Goal: Entertainment & Leisure: Browse casually

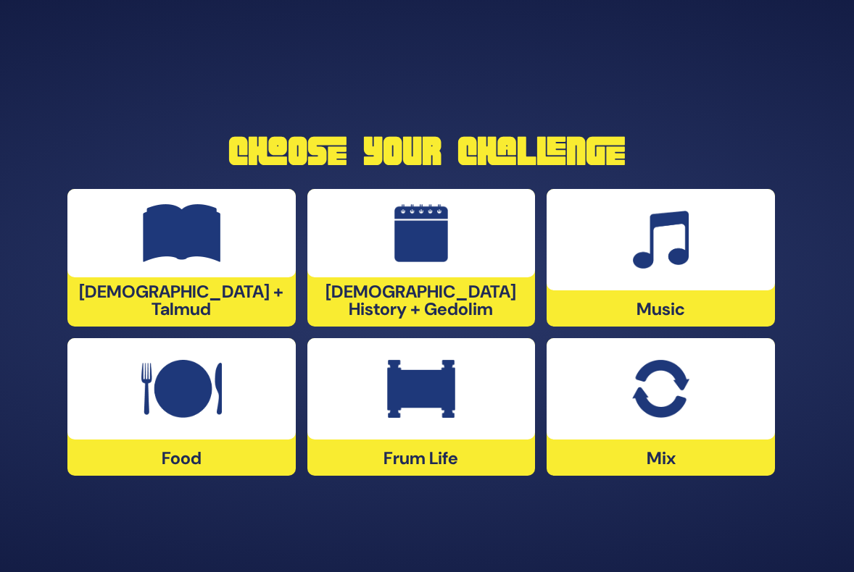
click at [652, 408] on img at bounding box center [660, 389] width 57 height 58
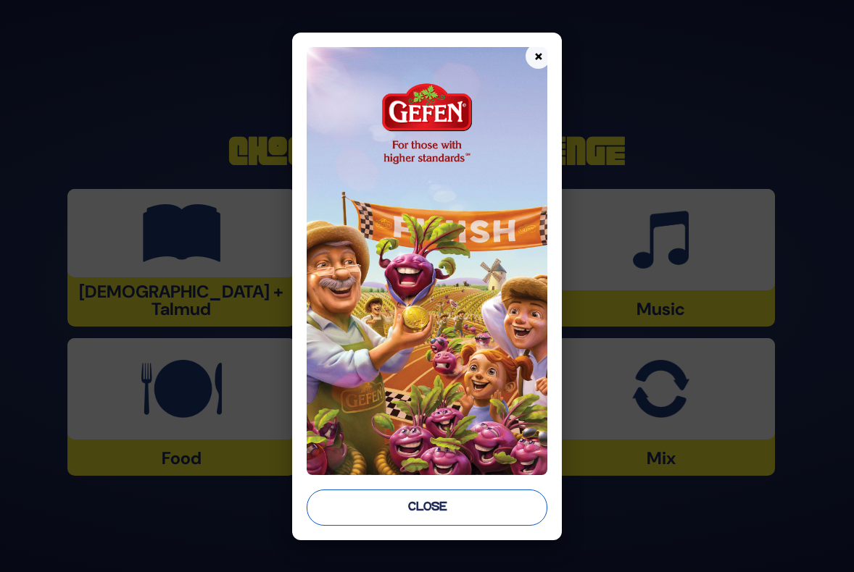
click at [466, 510] on button "Close" at bounding box center [426, 508] width 241 height 36
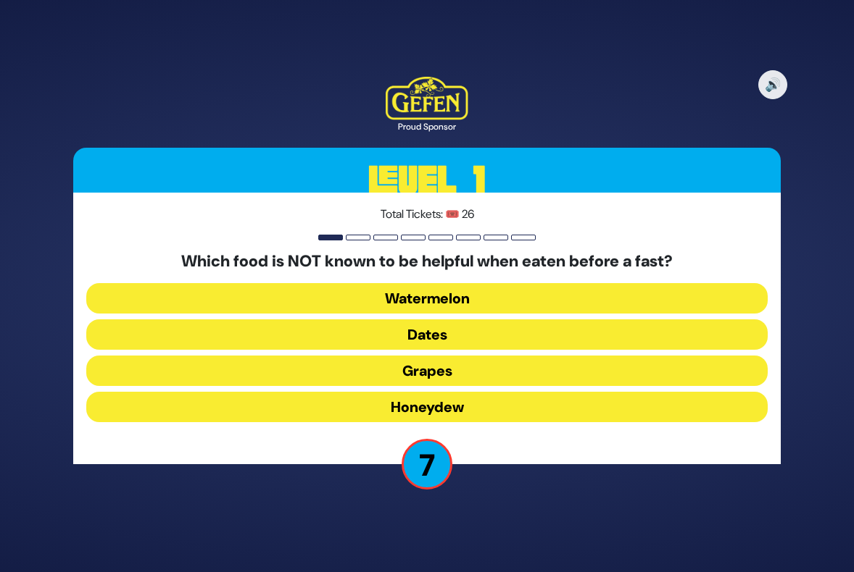
click at [425, 400] on button "Honeydew" at bounding box center [426, 407] width 681 height 30
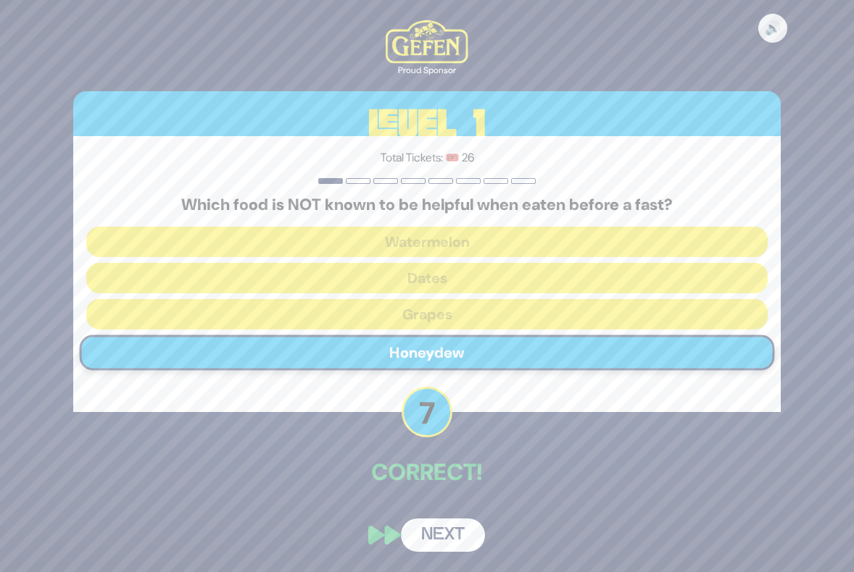
click at [446, 533] on button "Next" at bounding box center [443, 535] width 84 height 33
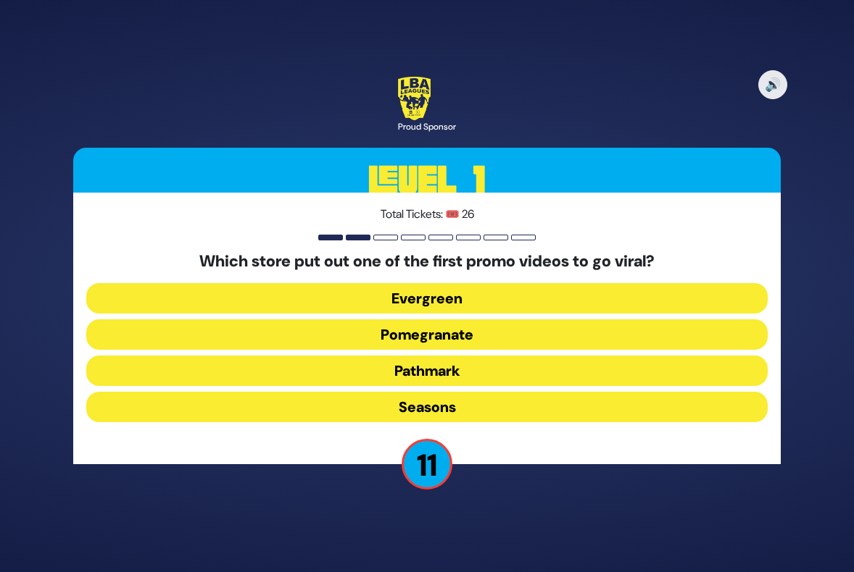
click at [454, 329] on button "Pomegranate" at bounding box center [426, 335] width 681 height 30
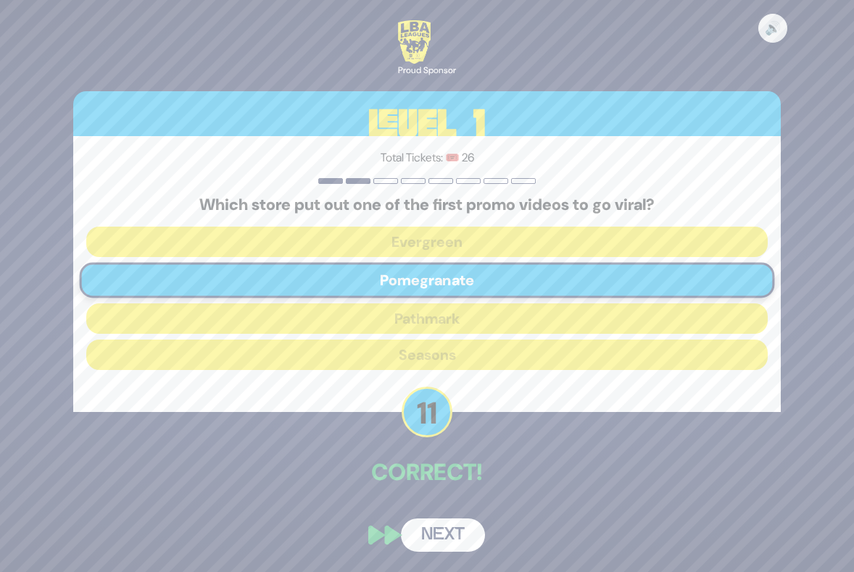
click at [446, 534] on button "Next" at bounding box center [443, 535] width 84 height 33
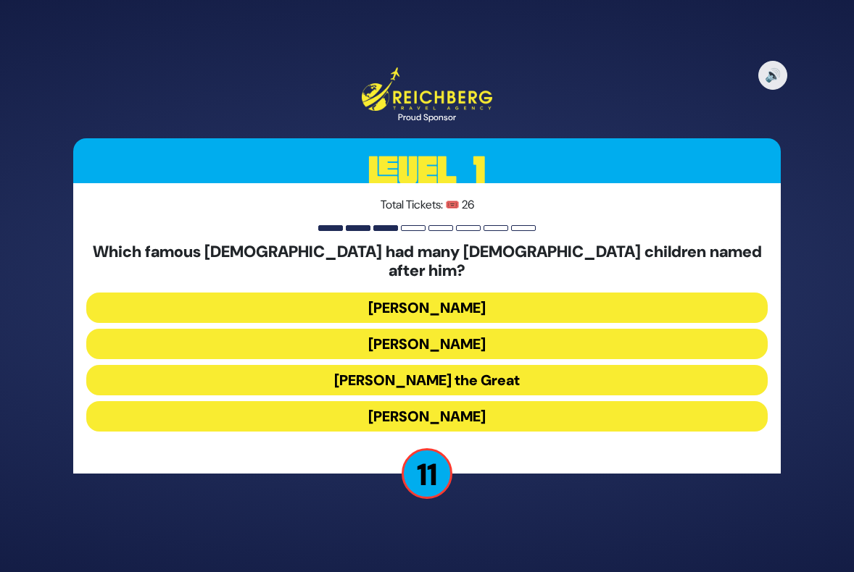
click at [417, 369] on button "[PERSON_NAME] the Great" at bounding box center [426, 380] width 681 height 30
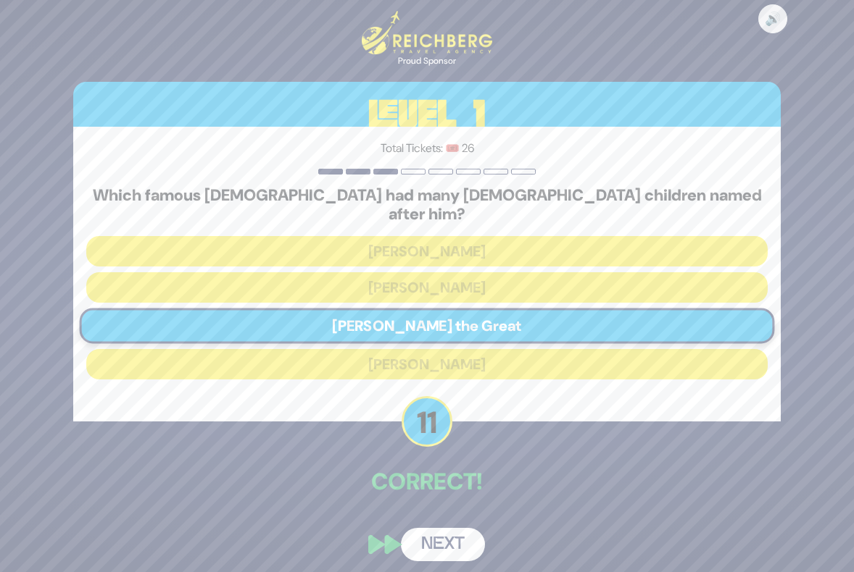
click at [444, 539] on button "Next" at bounding box center [443, 544] width 84 height 33
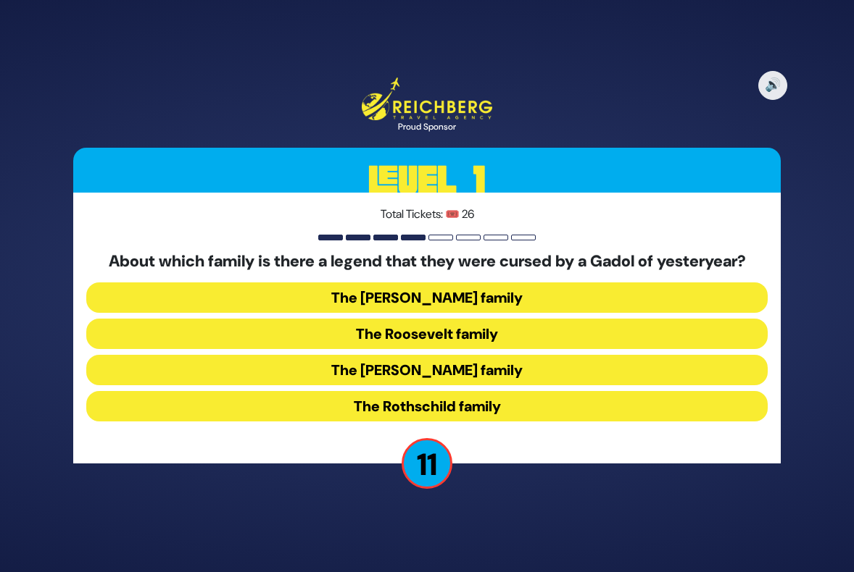
click at [413, 377] on button "The [PERSON_NAME] family" at bounding box center [426, 370] width 681 height 30
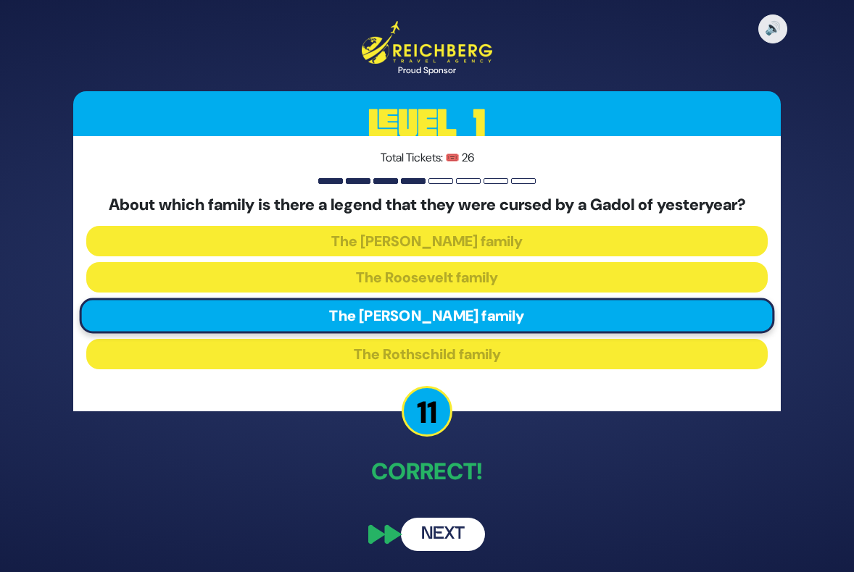
click at [443, 533] on button "Next" at bounding box center [443, 534] width 84 height 33
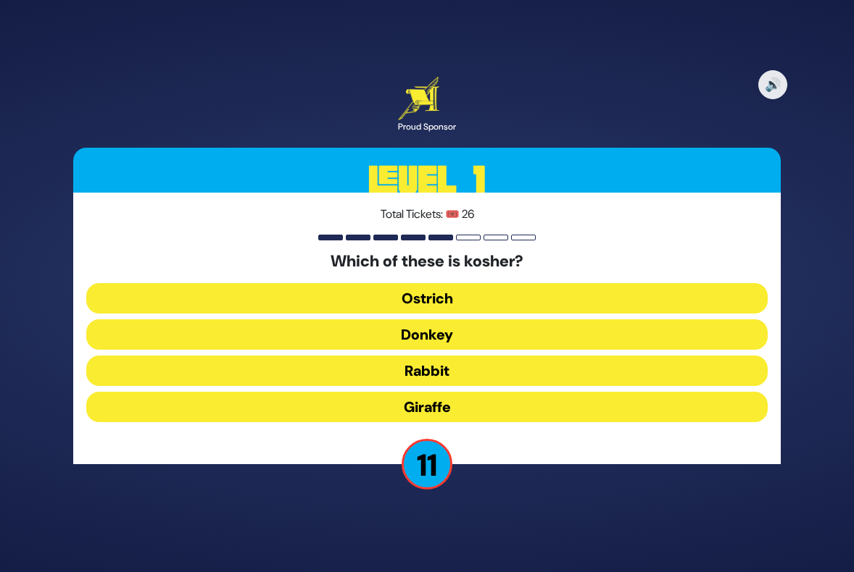
click at [445, 397] on button "Giraffe" at bounding box center [426, 407] width 681 height 30
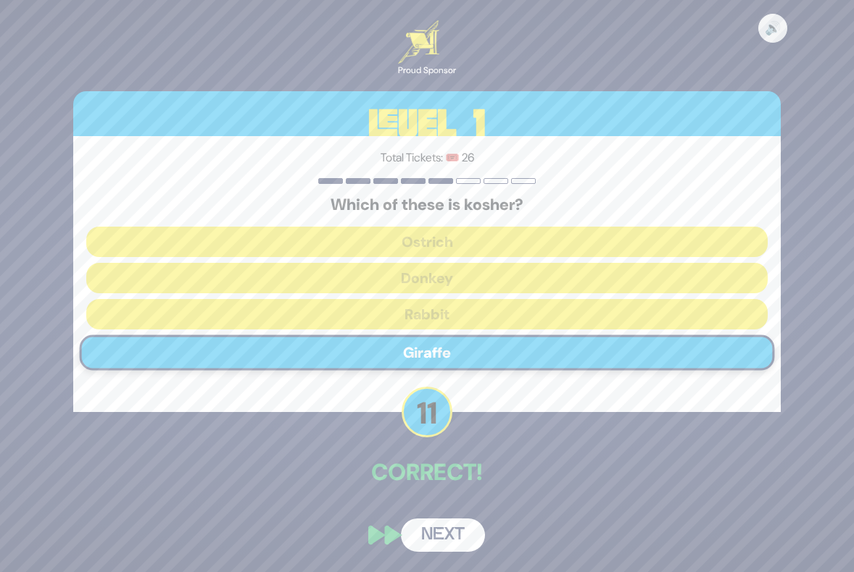
click at [456, 531] on button "Next" at bounding box center [443, 535] width 84 height 33
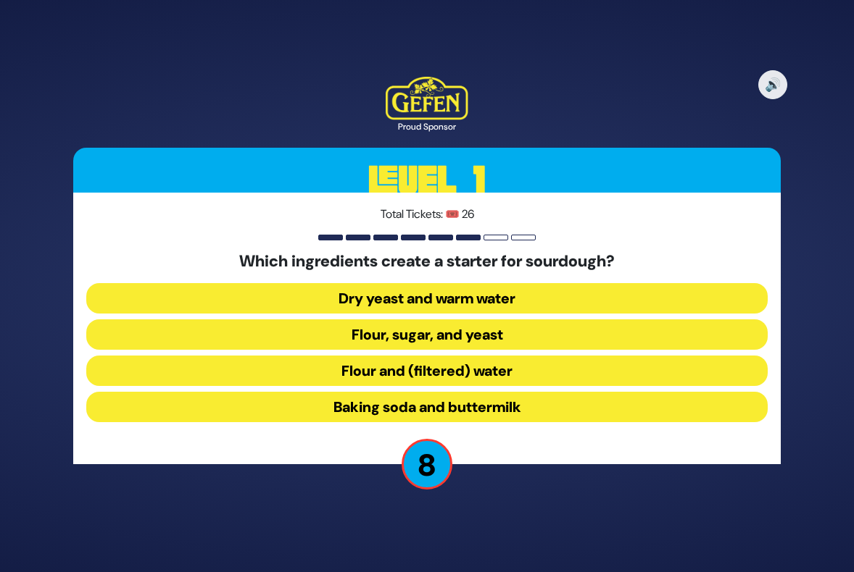
click at [401, 297] on button "Dry yeast and warm water" at bounding box center [426, 298] width 681 height 30
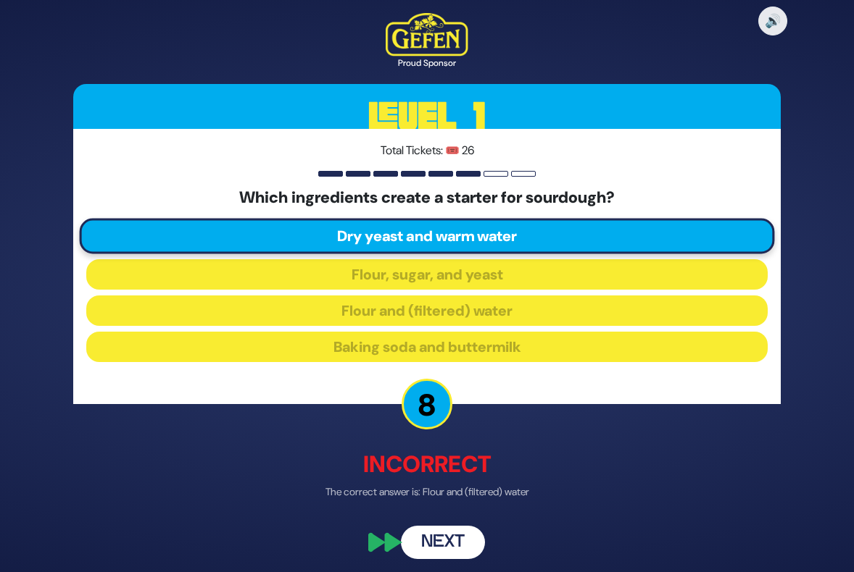
click at [440, 554] on button "Next" at bounding box center [443, 542] width 84 height 33
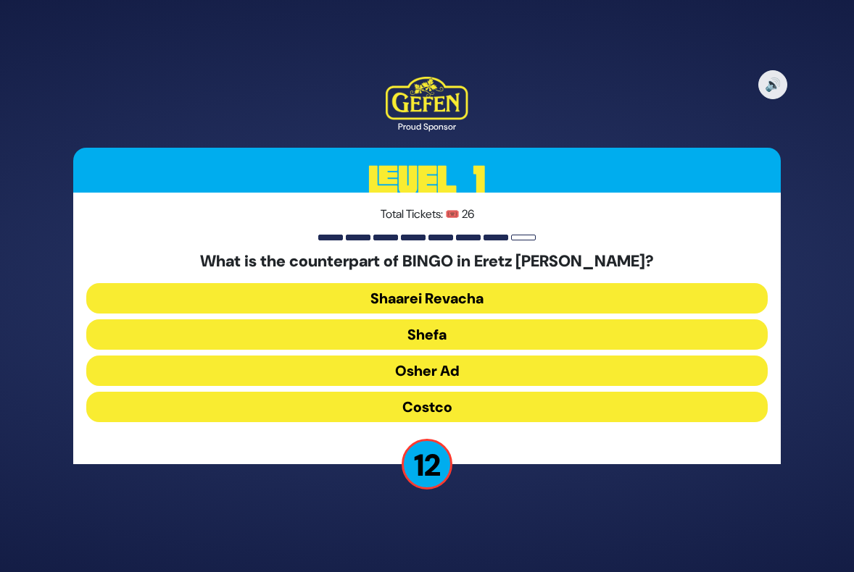
click at [422, 367] on button "Osher Ad" at bounding box center [426, 371] width 681 height 30
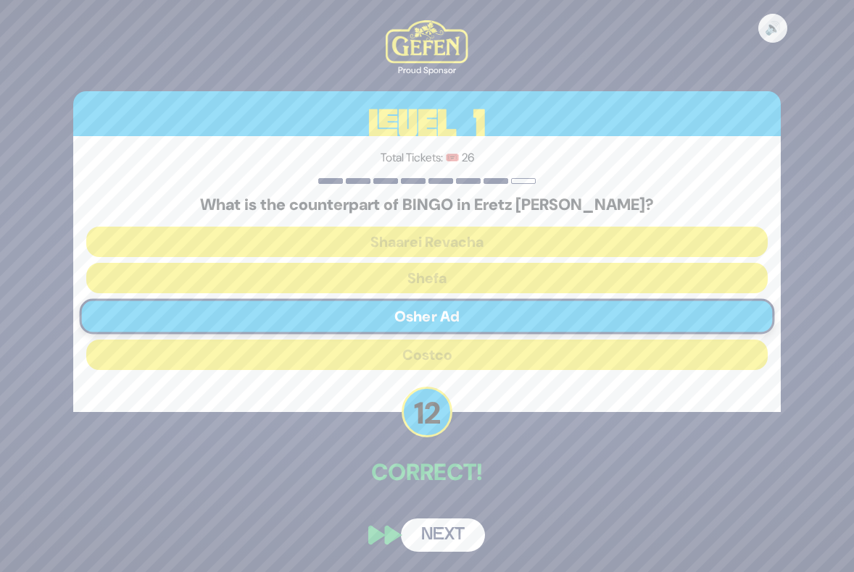
click at [435, 532] on button "Next" at bounding box center [443, 535] width 84 height 33
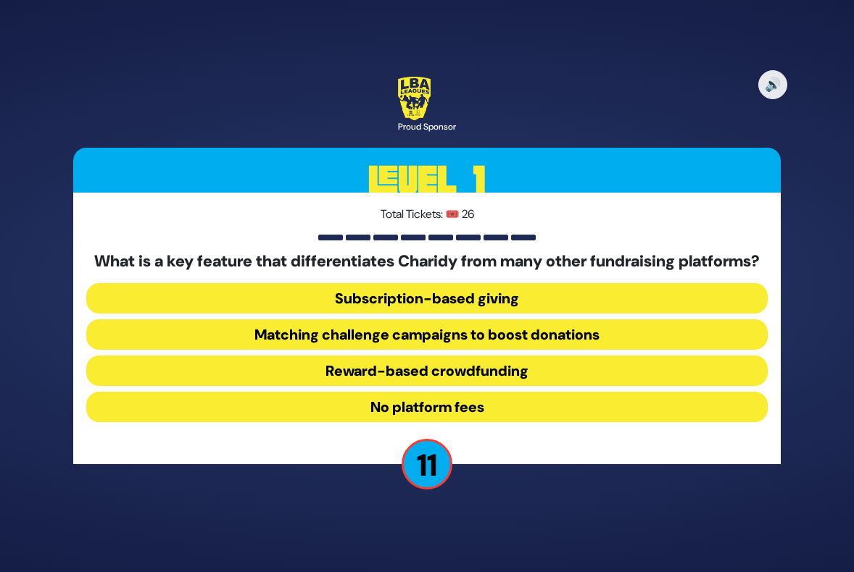
click at [411, 343] on button "Matching challenge campaigns to boost donations" at bounding box center [426, 335] width 681 height 30
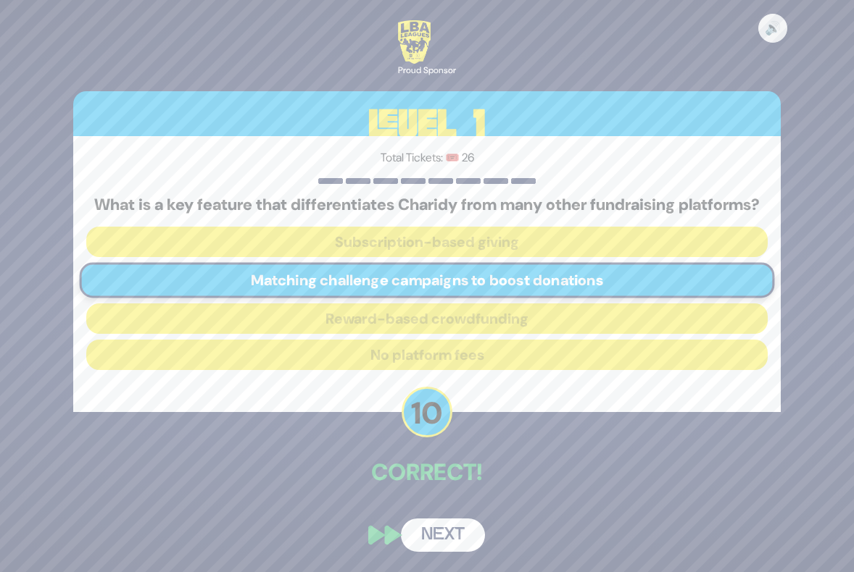
click at [462, 547] on button "Next" at bounding box center [443, 535] width 84 height 33
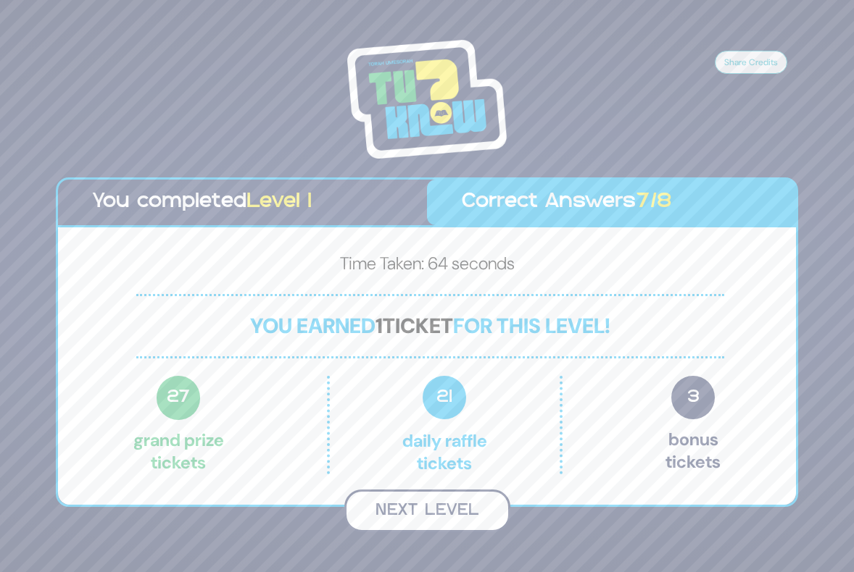
click at [435, 509] on button "Next Level" at bounding box center [427, 511] width 166 height 43
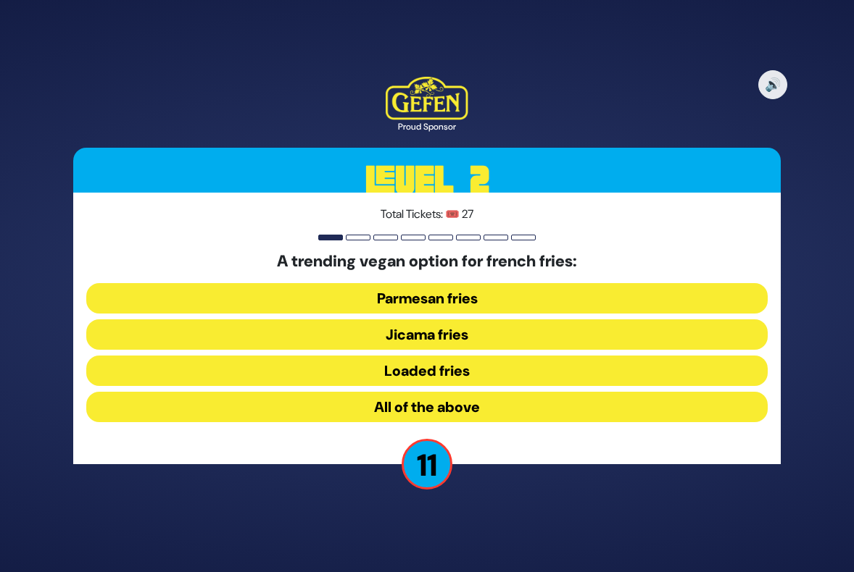
click at [417, 328] on button "Jicama fries" at bounding box center [426, 335] width 681 height 30
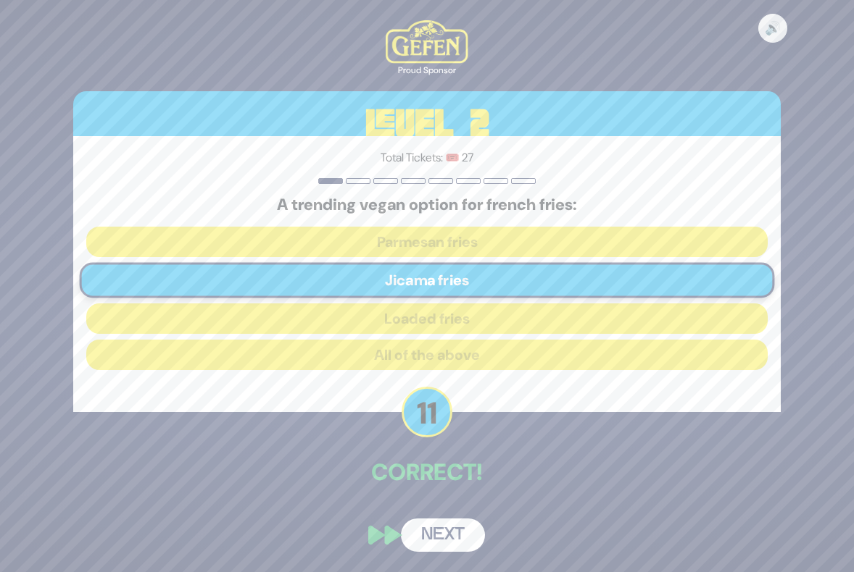
click at [437, 535] on button "Next" at bounding box center [443, 535] width 84 height 33
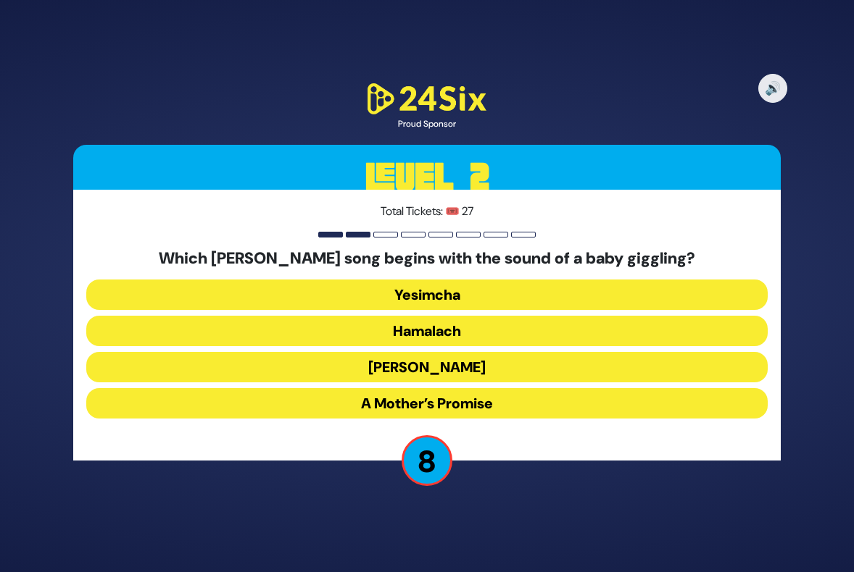
click at [417, 295] on button "Yesimcha" at bounding box center [426, 295] width 681 height 30
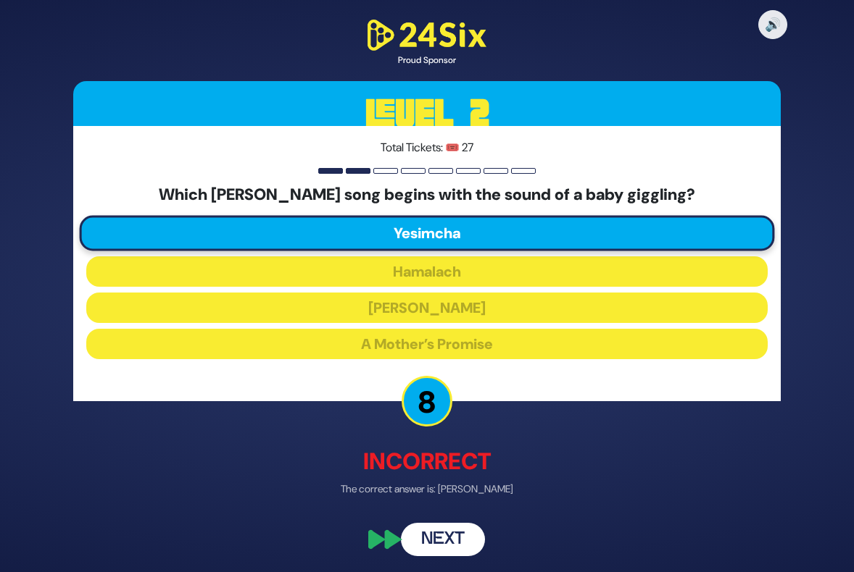
click at [443, 539] on button "Next" at bounding box center [443, 539] width 84 height 33
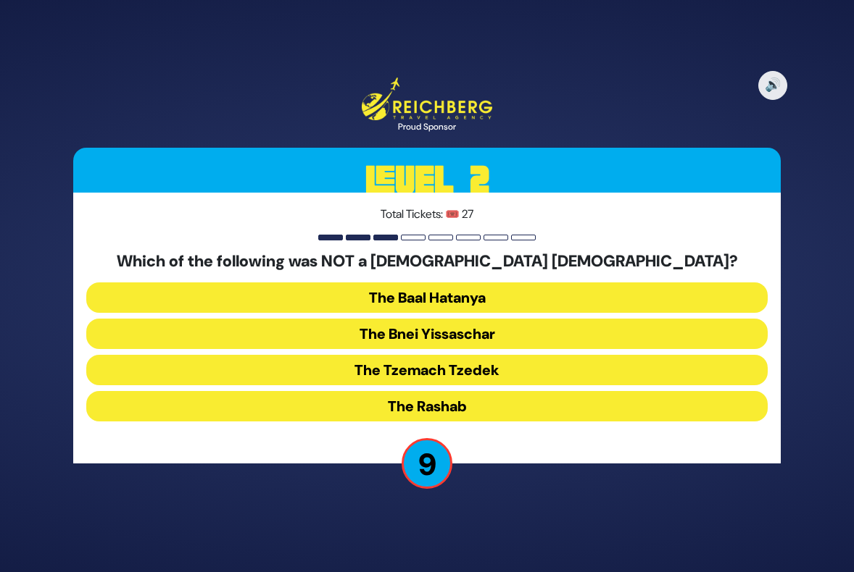
click at [441, 331] on button "The Bnei Yissaschar" at bounding box center [426, 334] width 681 height 30
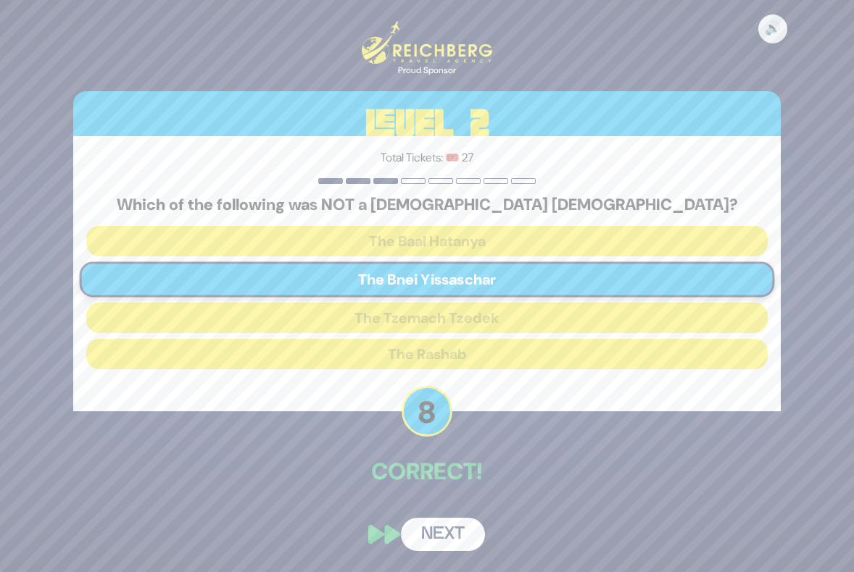
click at [449, 529] on button "Next" at bounding box center [443, 534] width 84 height 33
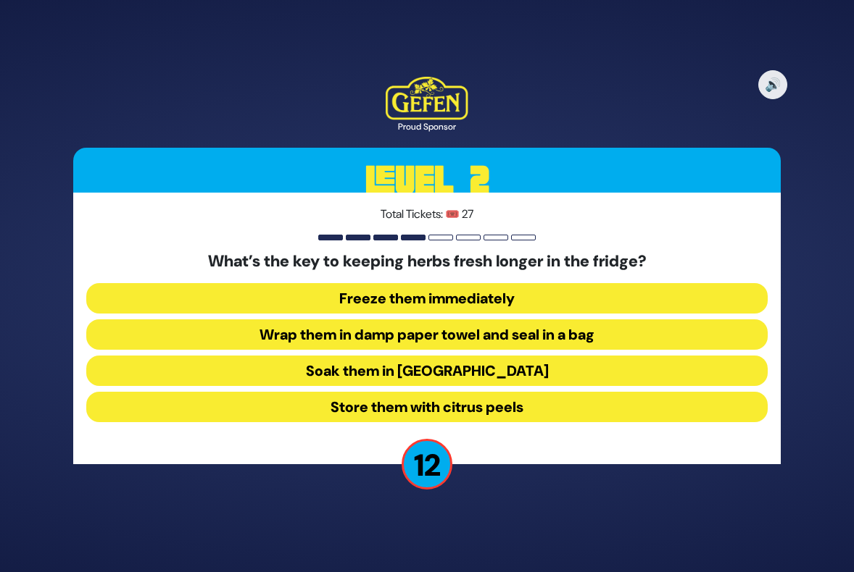
click at [389, 333] on button "Wrap them in damp paper towel and seal in a bag" at bounding box center [426, 335] width 681 height 30
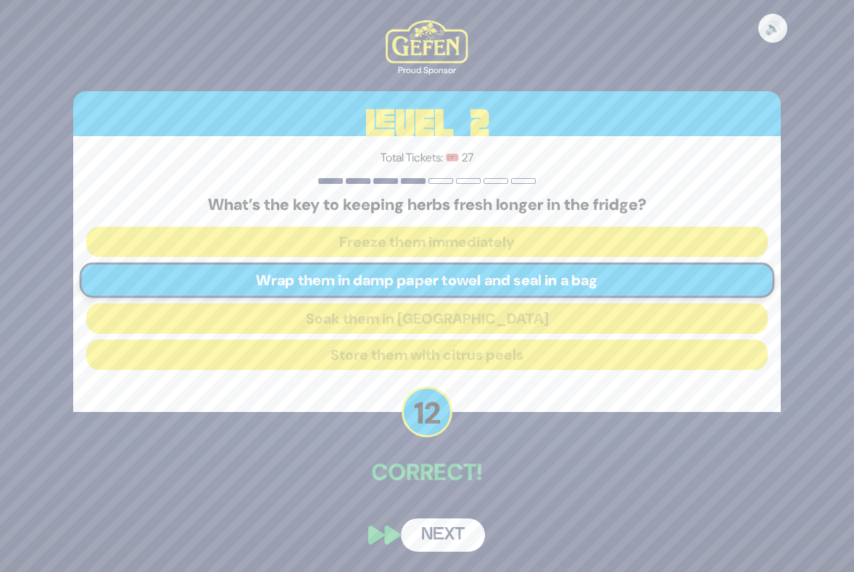
click at [457, 537] on button "Next" at bounding box center [443, 535] width 84 height 33
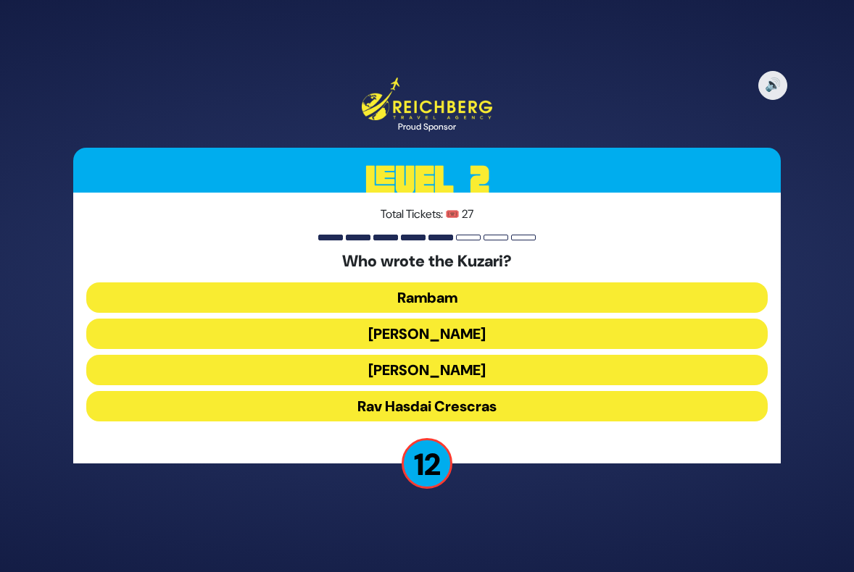
click at [393, 373] on button "[PERSON_NAME]" at bounding box center [426, 370] width 681 height 30
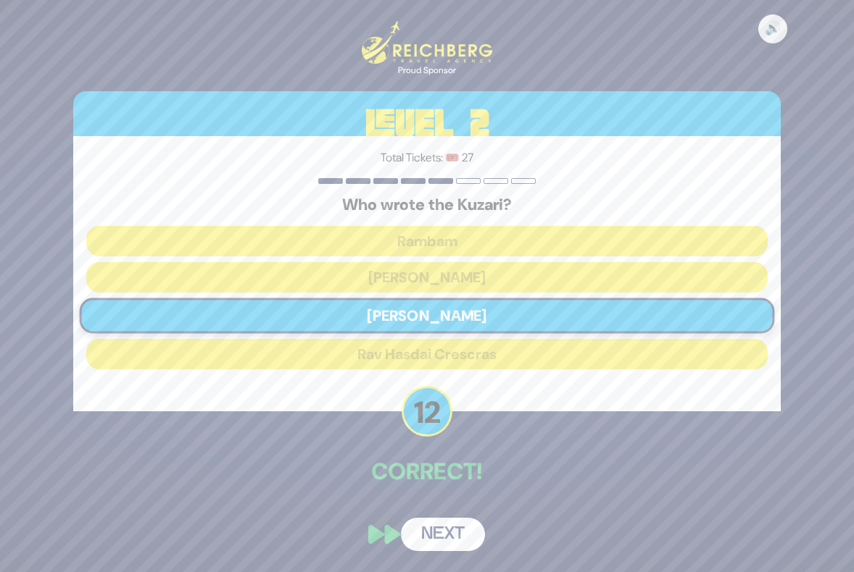
click at [449, 529] on button "Next" at bounding box center [443, 534] width 84 height 33
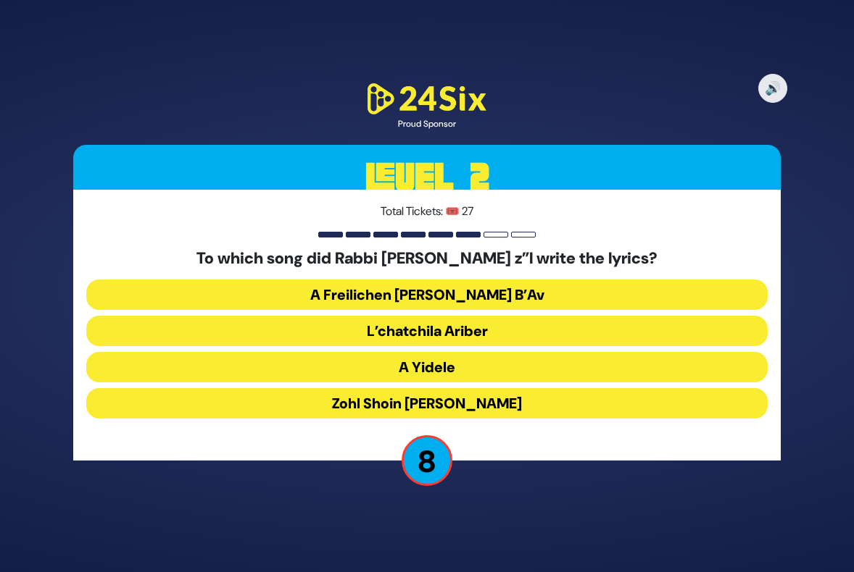
click at [422, 332] on button "L’chatchila Ariber" at bounding box center [426, 331] width 681 height 30
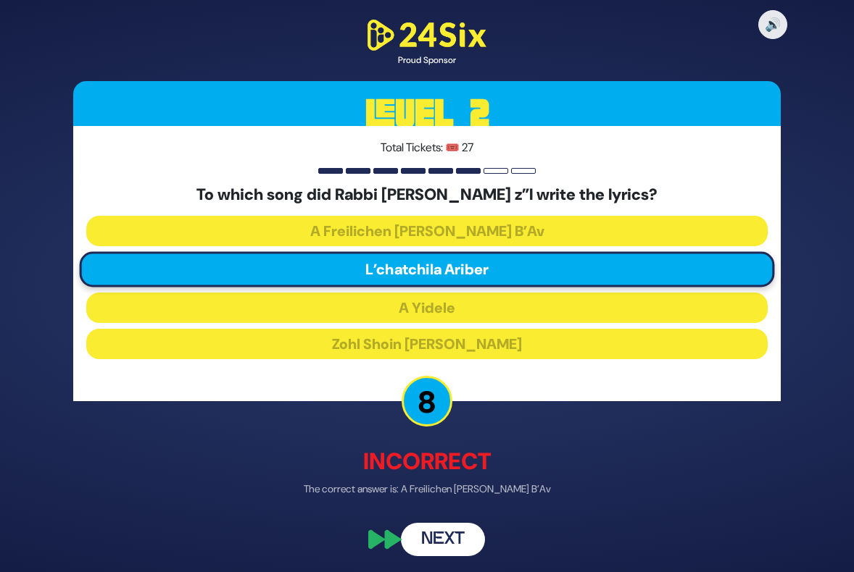
click at [442, 539] on button "Next" at bounding box center [443, 539] width 84 height 33
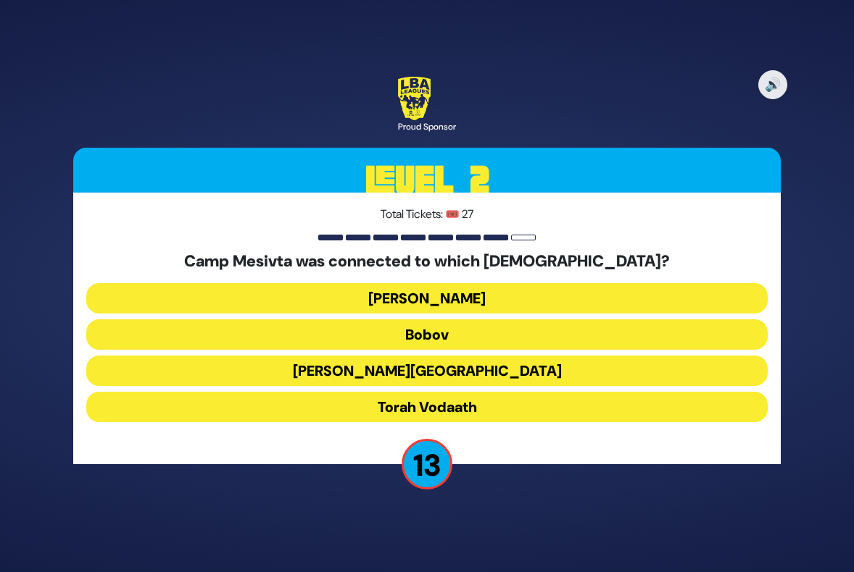
click at [420, 408] on button "Torah Vodaath" at bounding box center [426, 407] width 681 height 30
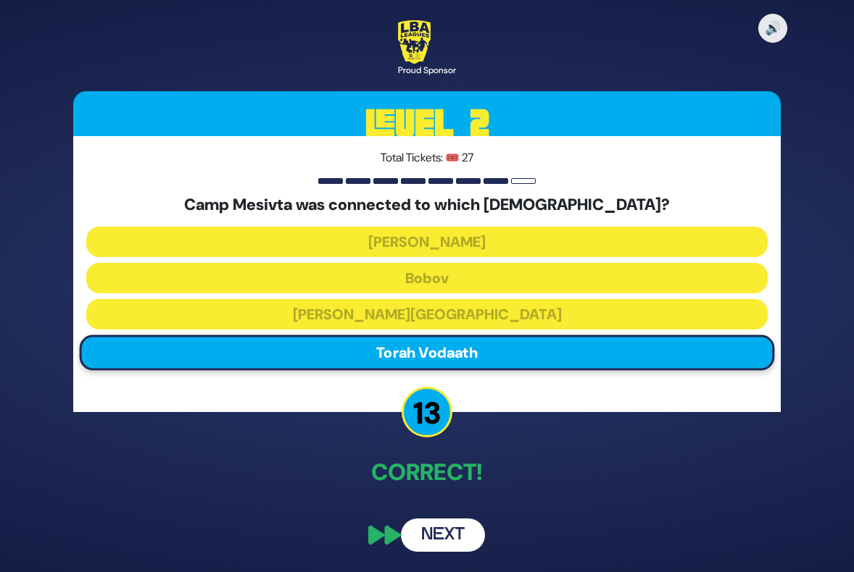
click at [444, 527] on button "Next" at bounding box center [443, 535] width 84 height 33
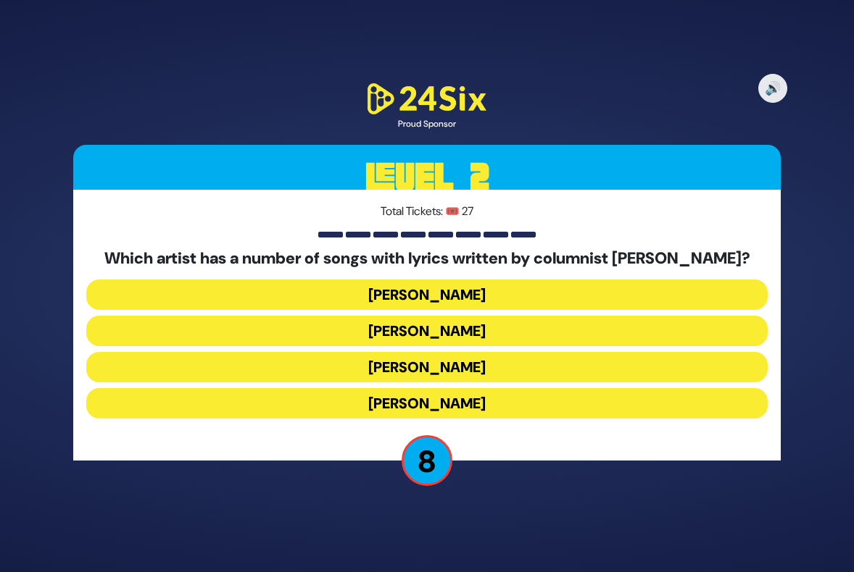
click at [441, 403] on button "[PERSON_NAME]" at bounding box center [426, 403] width 681 height 30
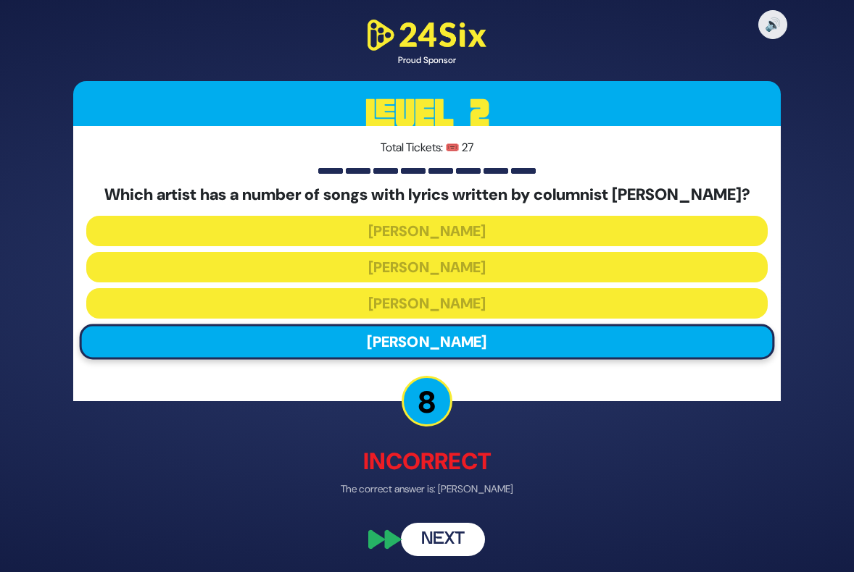
click at [431, 547] on button "Next" at bounding box center [443, 539] width 84 height 33
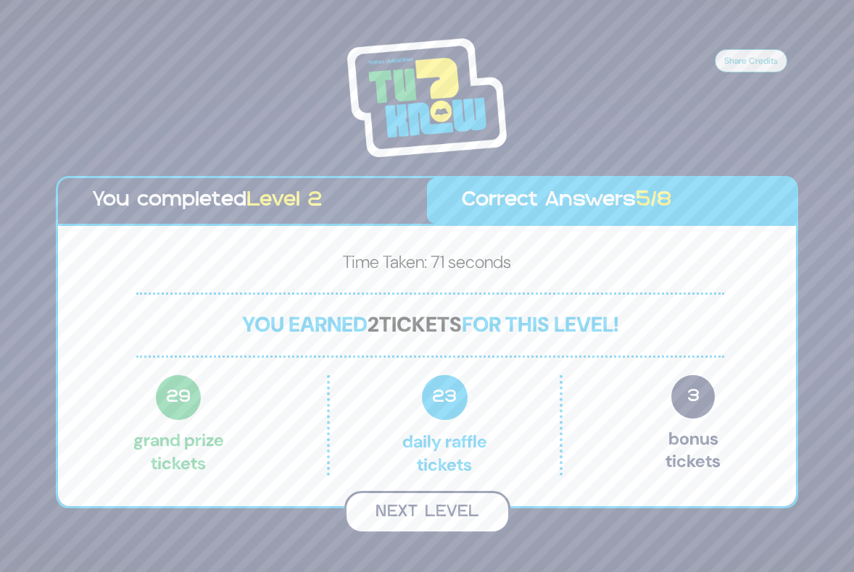
click at [434, 506] on button "Next Level" at bounding box center [427, 512] width 166 height 43
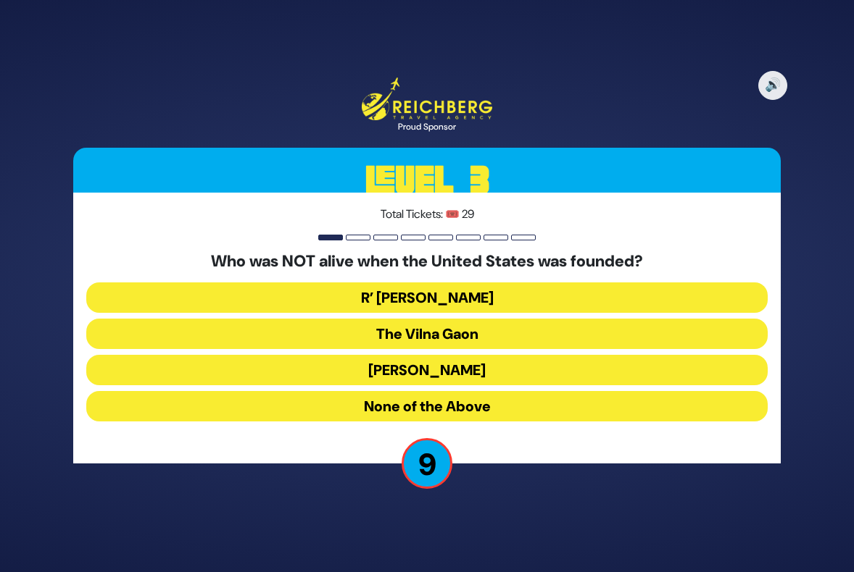
click at [433, 372] on button "[PERSON_NAME]" at bounding box center [426, 370] width 681 height 30
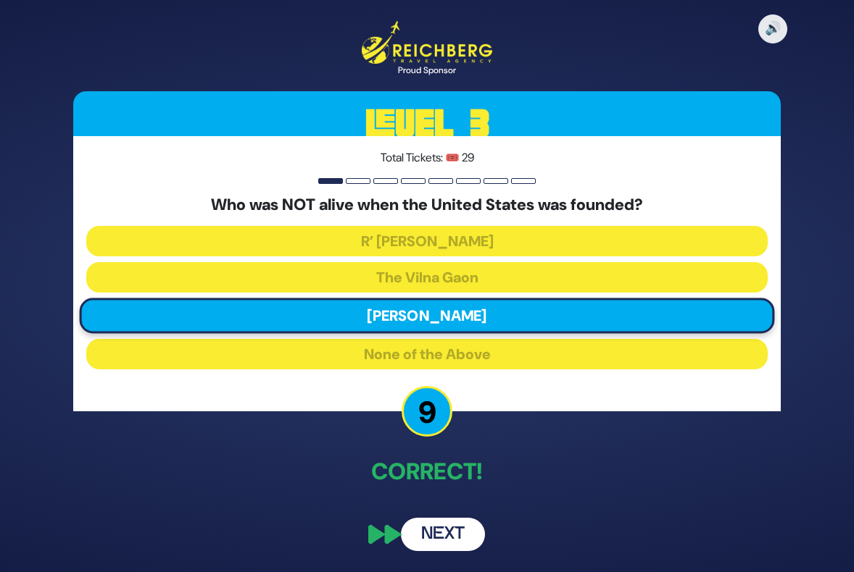
click at [443, 532] on button "Next" at bounding box center [443, 534] width 84 height 33
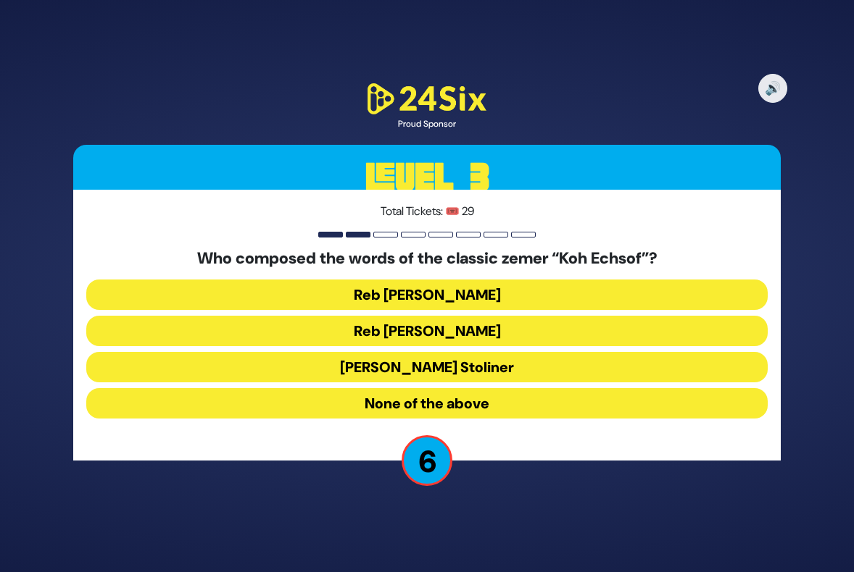
click at [399, 330] on button "Reb [PERSON_NAME]" at bounding box center [426, 331] width 681 height 30
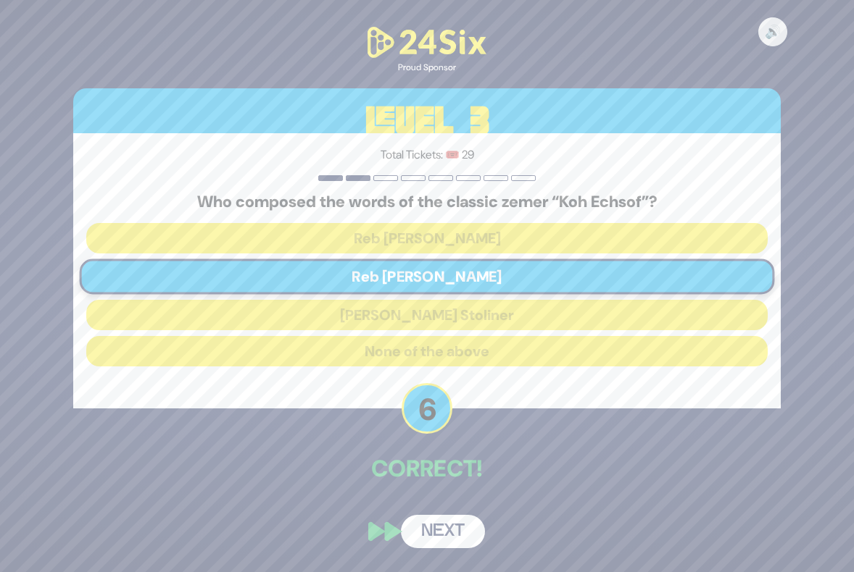
click at [450, 535] on button "Next" at bounding box center [443, 531] width 84 height 33
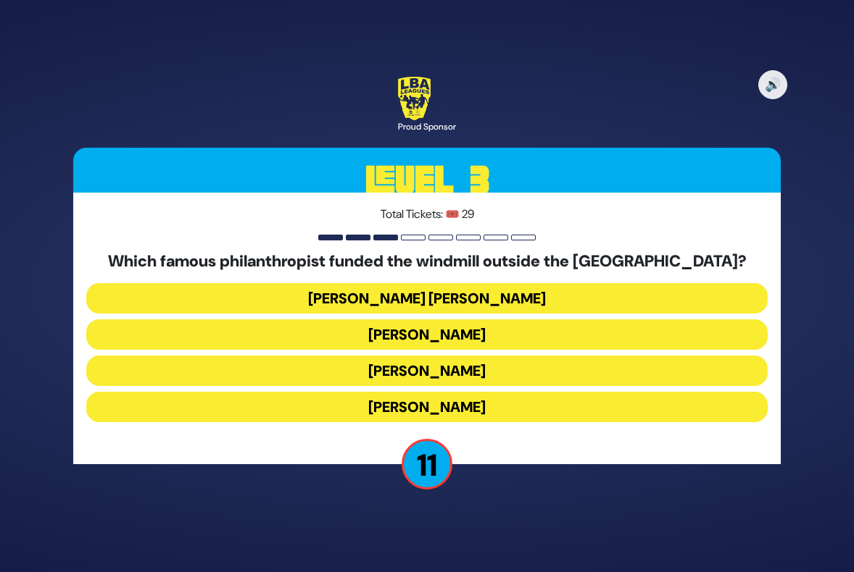
click at [417, 408] on button "[PERSON_NAME]" at bounding box center [426, 407] width 681 height 30
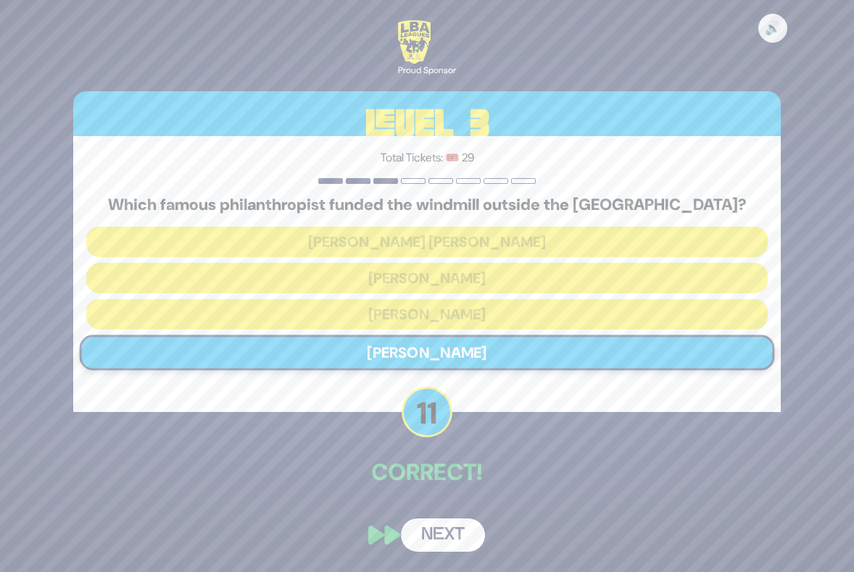
click at [443, 535] on button "Next" at bounding box center [443, 535] width 84 height 33
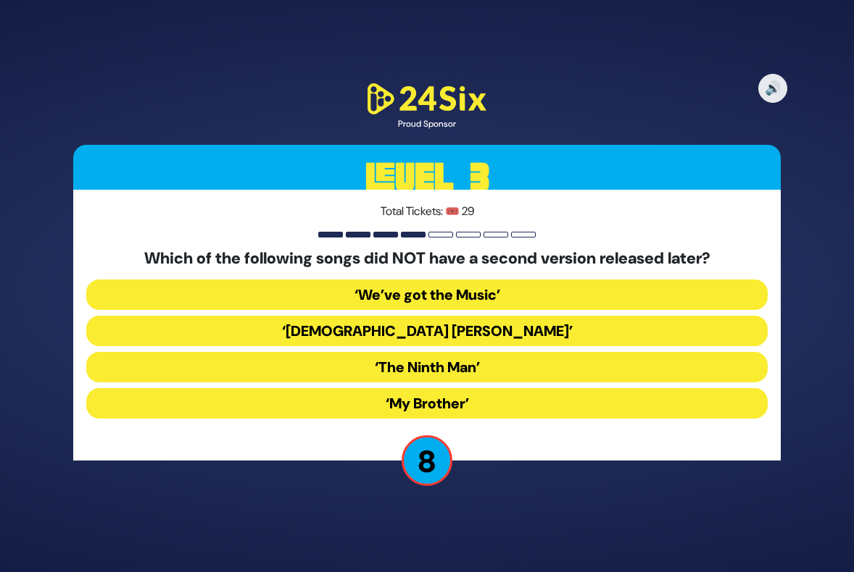
click at [441, 402] on button "‘My Brother’" at bounding box center [426, 403] width 681 height 30
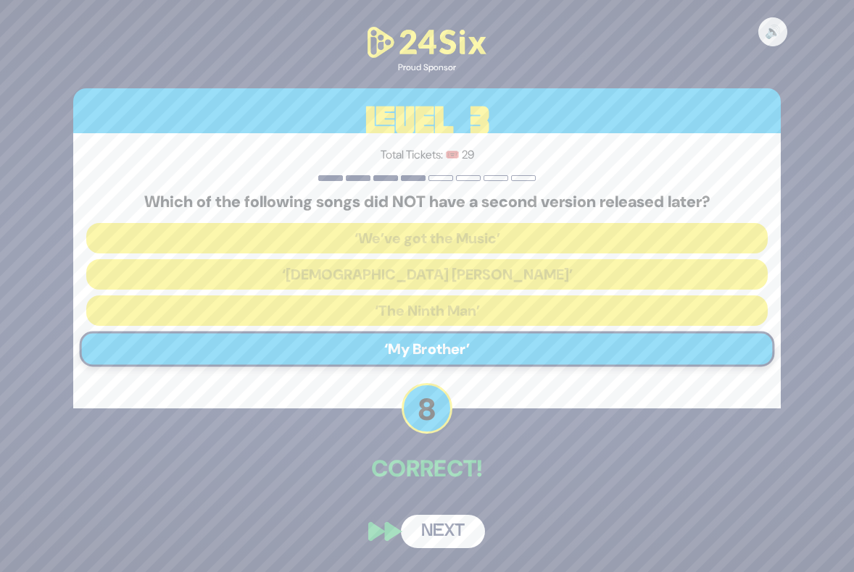
click at [435, 531] on button "Next" at bounding box center [443, 531] width 84 height 33
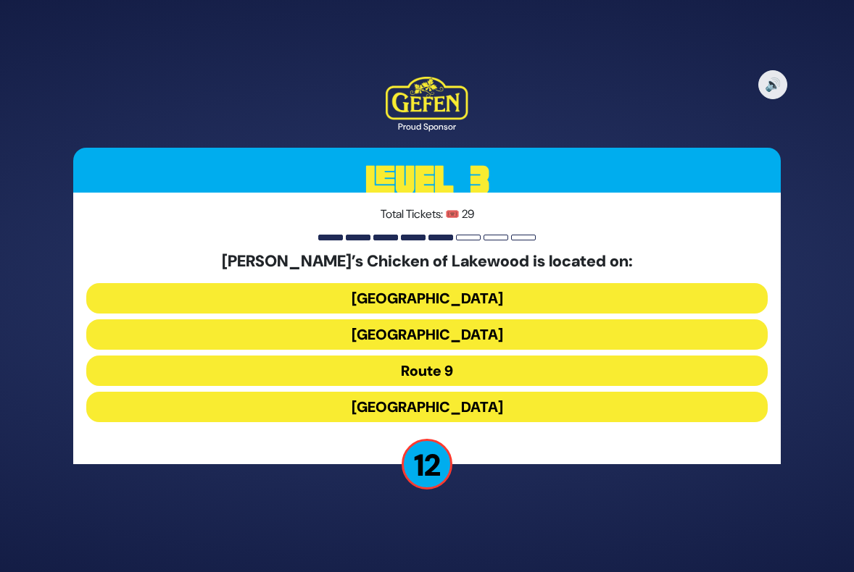
click at [433, 296] on button "[GEOGRAPHIC_DATA]" at bounding box center [426, 298] width 681 height 30
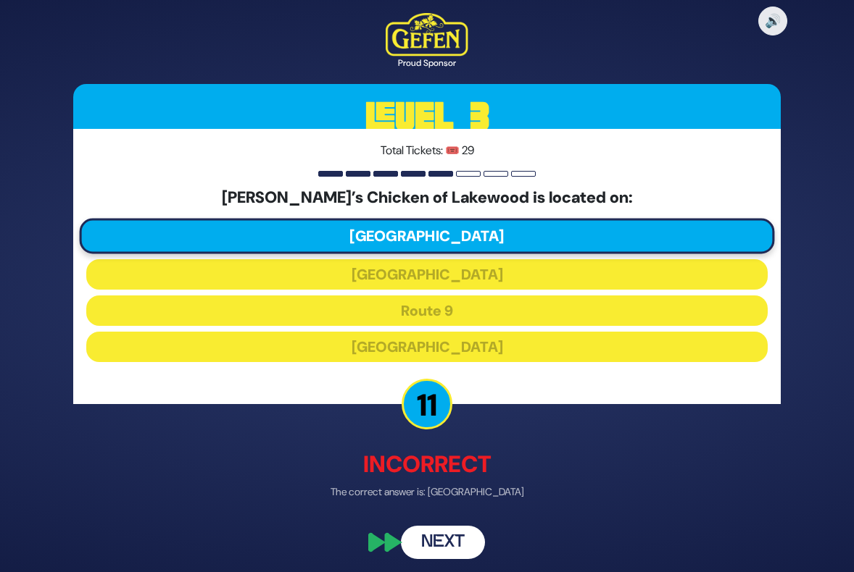
click at [440, 541] on button "Next" at bounding box center [443, 542] width 84 height 33
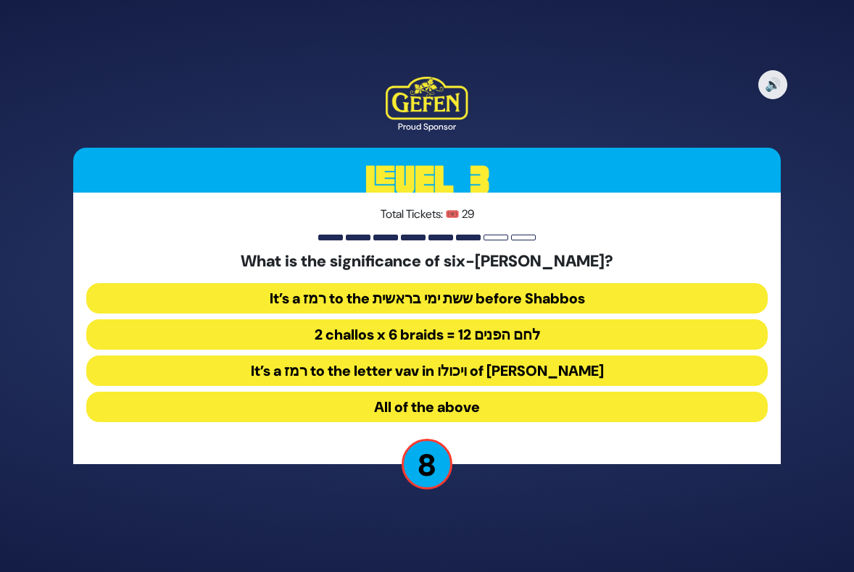
click at [449, 401] on button "All of the above" at bounding box center [426, 407] width 681 height 30
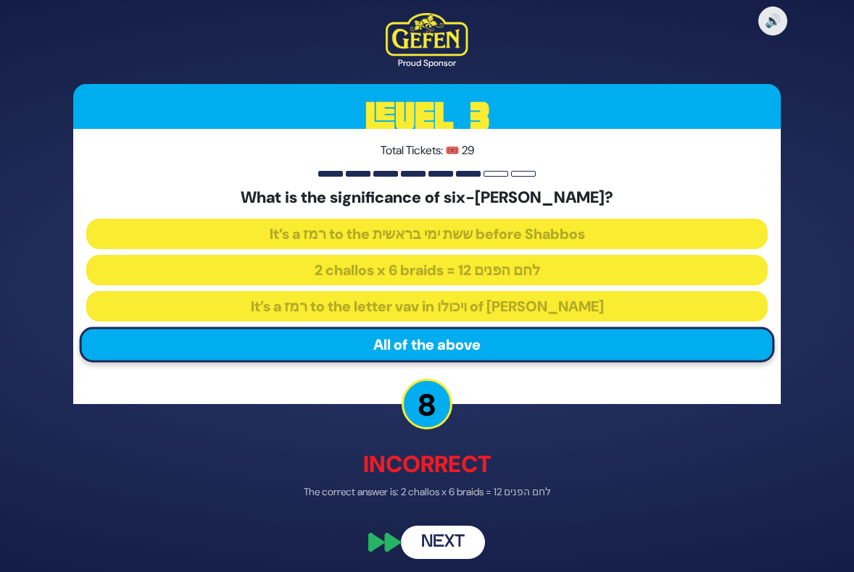
click at [441, 545] on button "Next" at bounding box center [443, 542] width 84 height 33
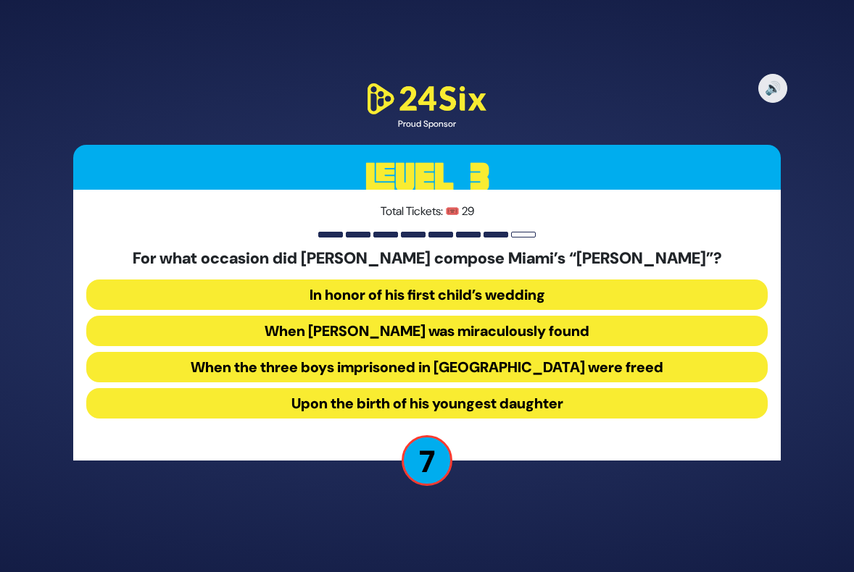
click at [410, 330] on button "When [PERSON_NAME] was miraculously found" at bounding box center [426, 331] width 681 height 30
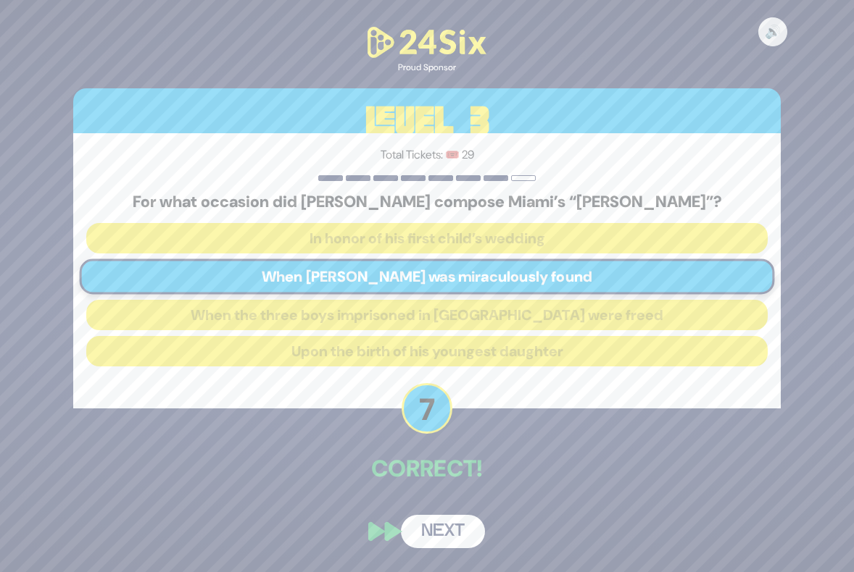
click at [448, 530] on button "Next" at bounding box center [443, 531] width 84 height 33
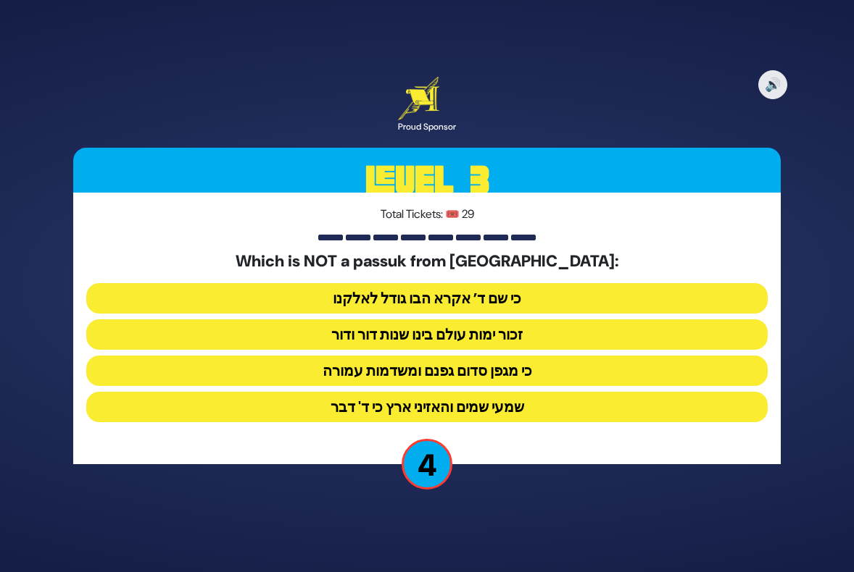
click at [442, 294] on button "כי שם ד’ אקרא הבו גודל לאלקנו" at bounding box center [426, 298] width 681 height 30
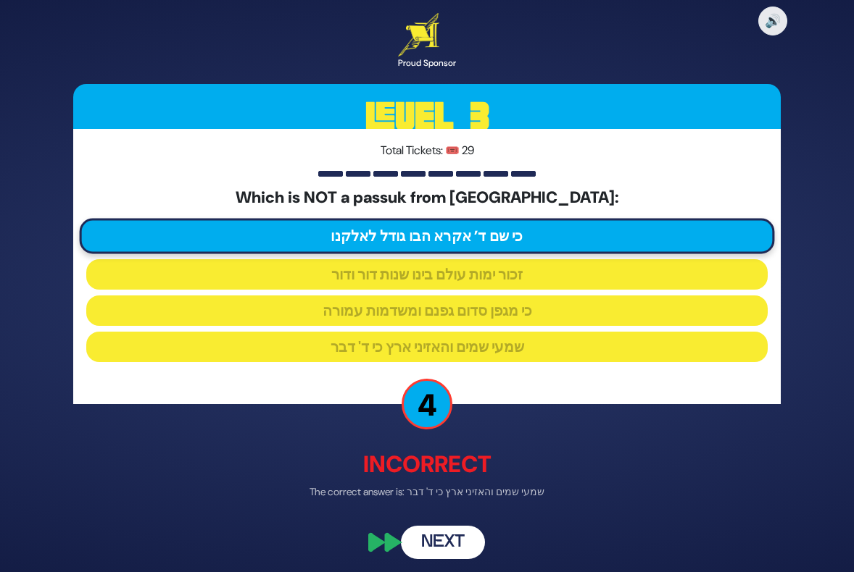
click at [449, 550] on button "Next" at bounding box center [443, 542] width 84 height 33
